Goal: Find specific page/section

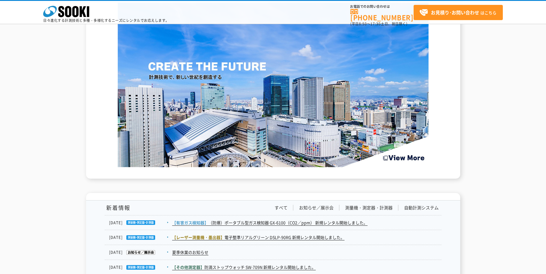
scroll to position [920, 0]
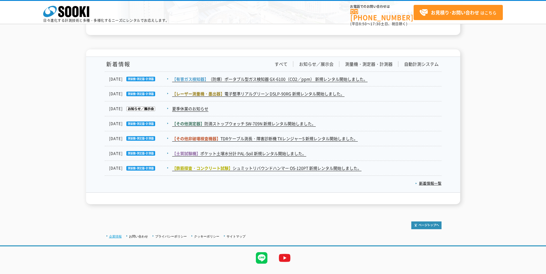
click at [119, 235] on link "企業情報" at bounding box center [115, 236] width 13 height 3
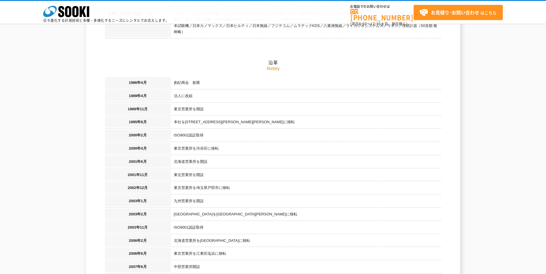
scroll to position [259, 0]
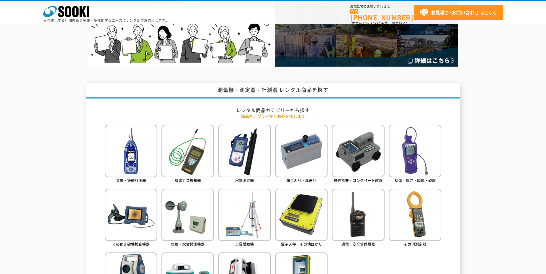
scroll to position [173, 0]
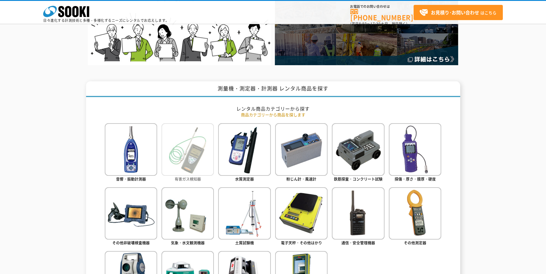
click at [184, 169] on img at bounding box center [187, 149] width 52 height 52
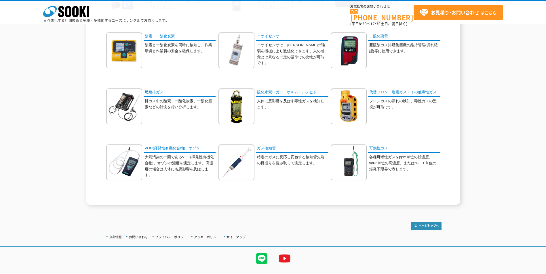
scroll to position [173, 0]
